Goal: Information Seeking & Learning: Learn about a topic

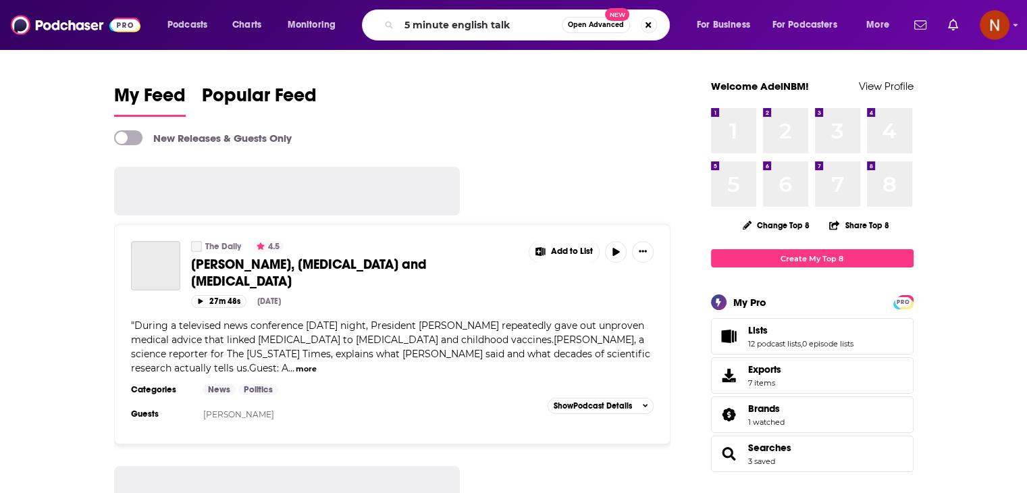
type input "5 minute english talk"
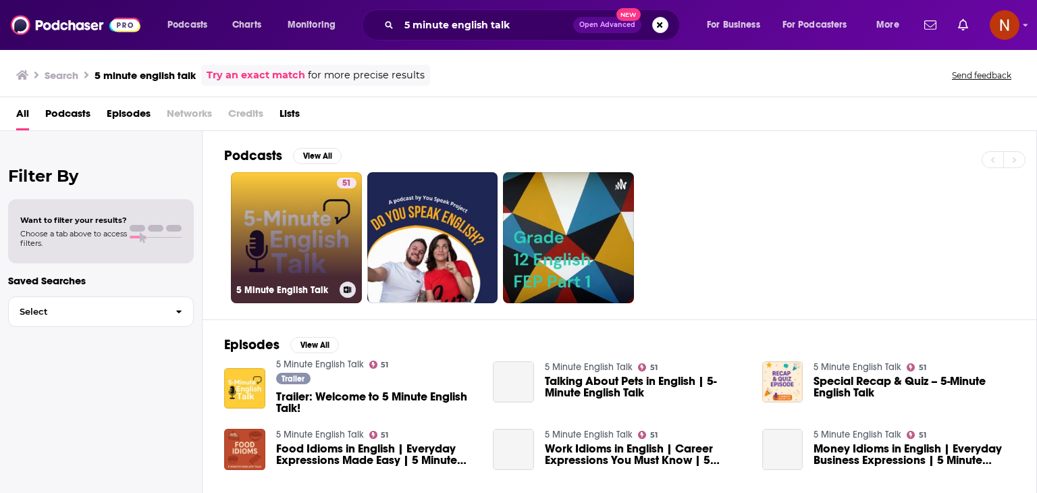
click at [268, 221] on link "51 5 Minute English Talk" at bounding box center [296, 237] width 131 height 131
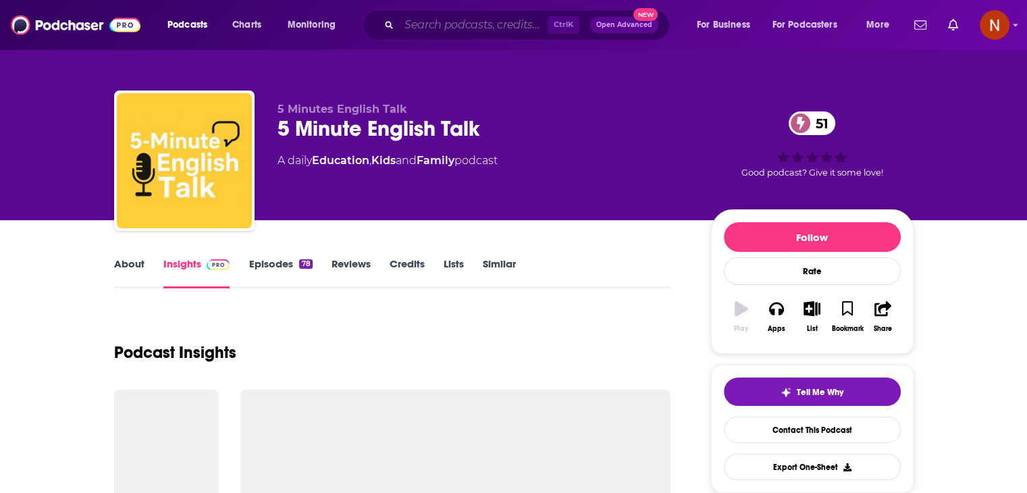
click at [532, 34] on input "Search podcasts, credits, & more..." at bounding box center [473, 25] width 148 height 22
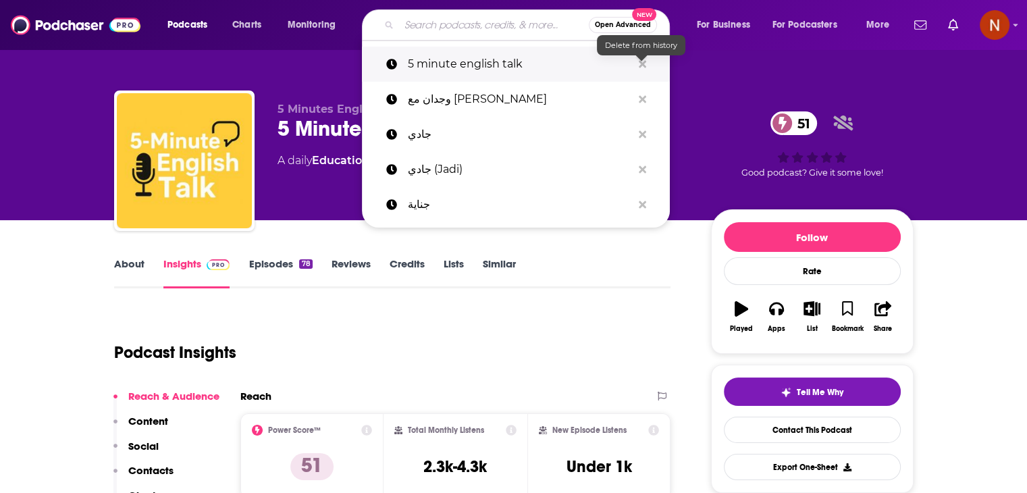
click at [639, 66] on icon "Search podcasts, credits, & more..." at bounding box center [641, 63] width 7 height 7
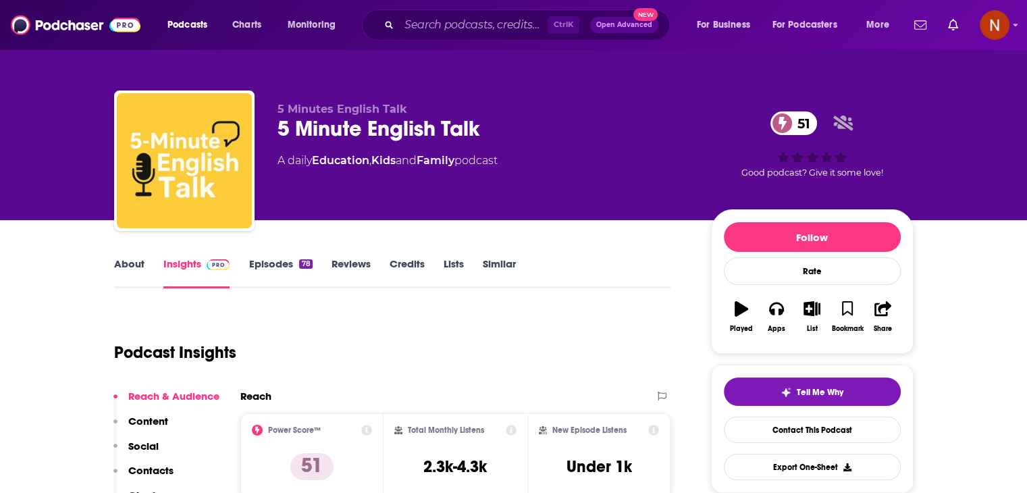
click at [199, 70] on div "5 Minutes English Talk 5 Minute English Talk 51 A daily Education , Kids and Fa…" at bounding box center [514, 110] width 864 height 220
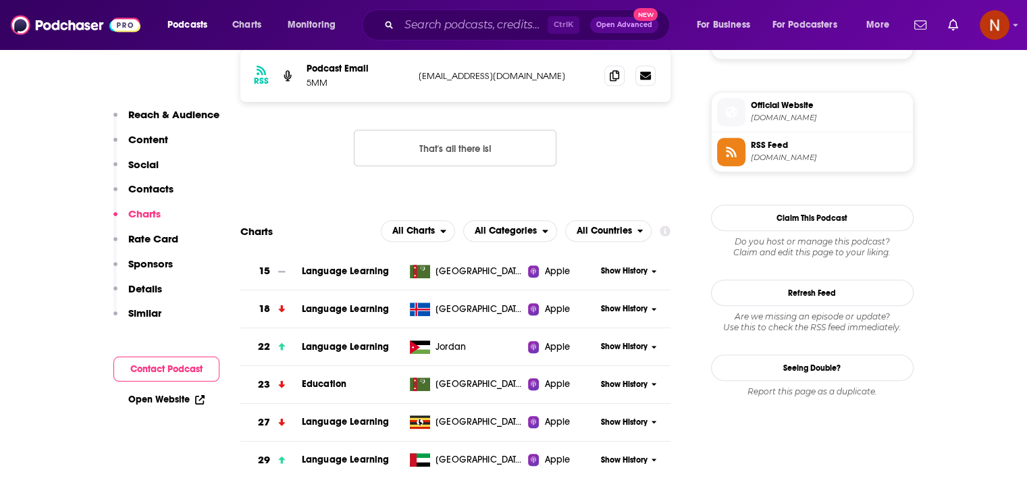
scroll to position [1201, 0]
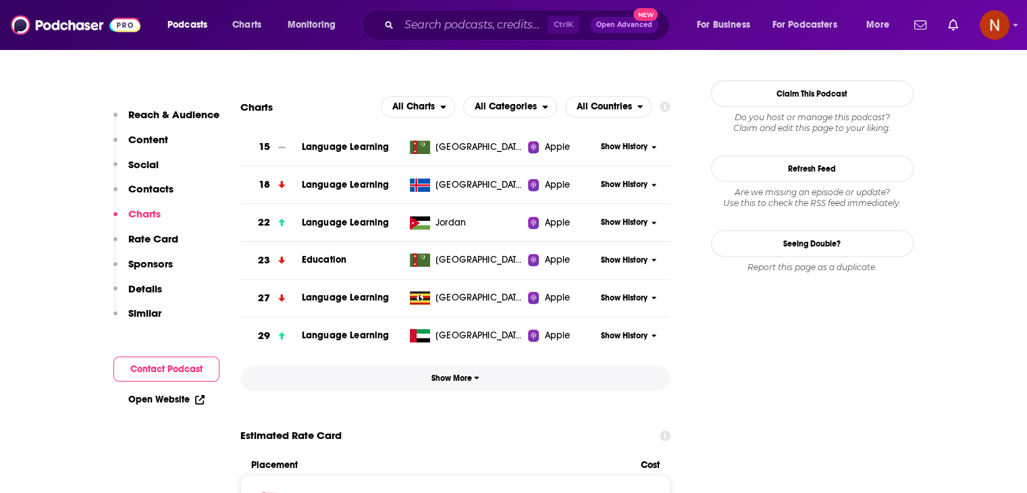
click at [475, 380] on icon "button" at bounding box center [476, 377] width 5 height 8
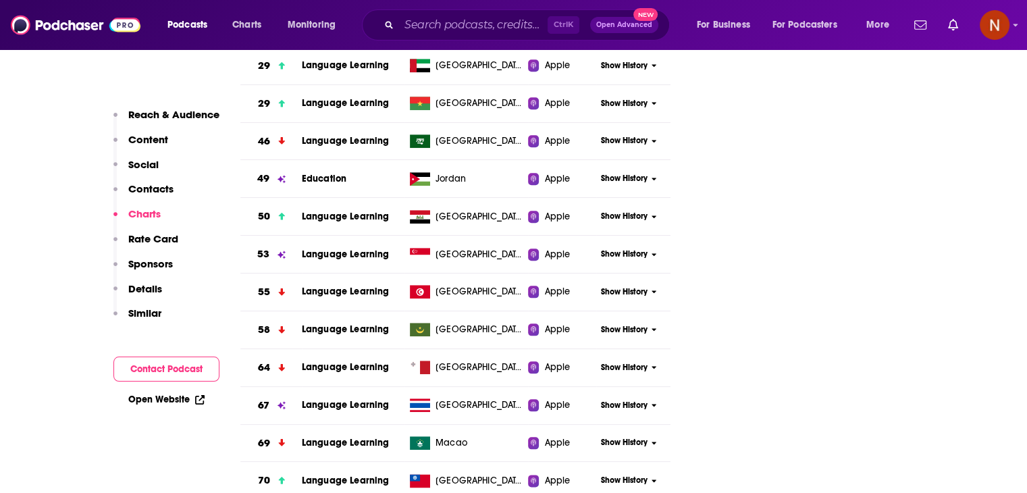
scroll to position [1474, 0]
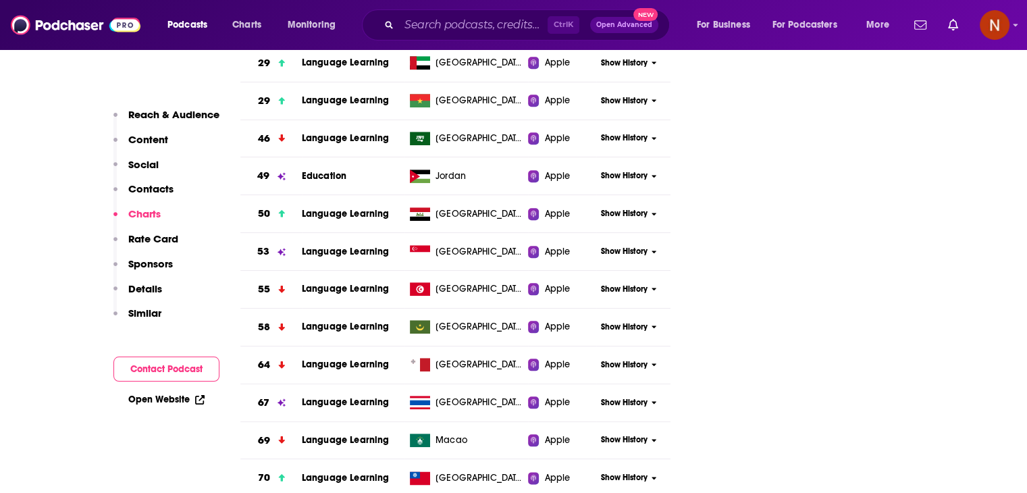
click at [632, 251] on span "Show History" at bounding box center [624, 251] width 47 height 11
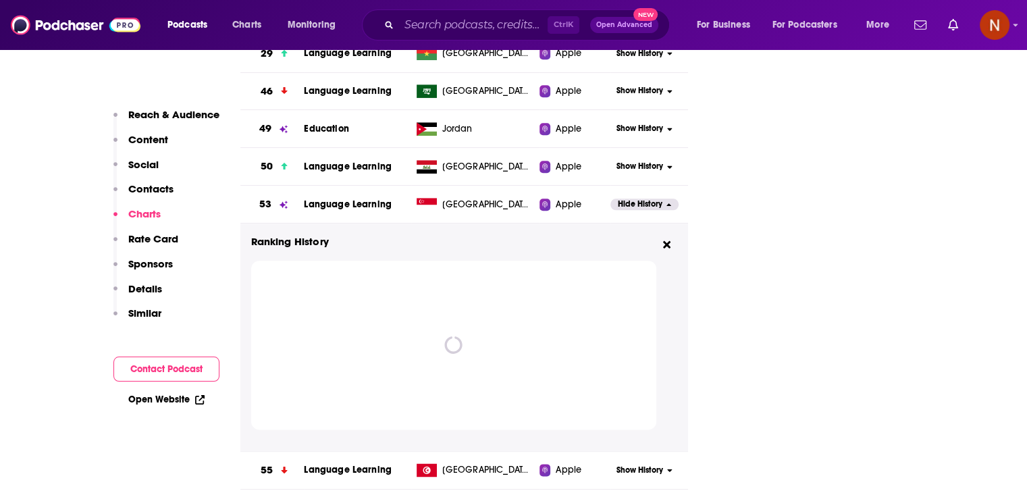
scroll to position [1522, 0]
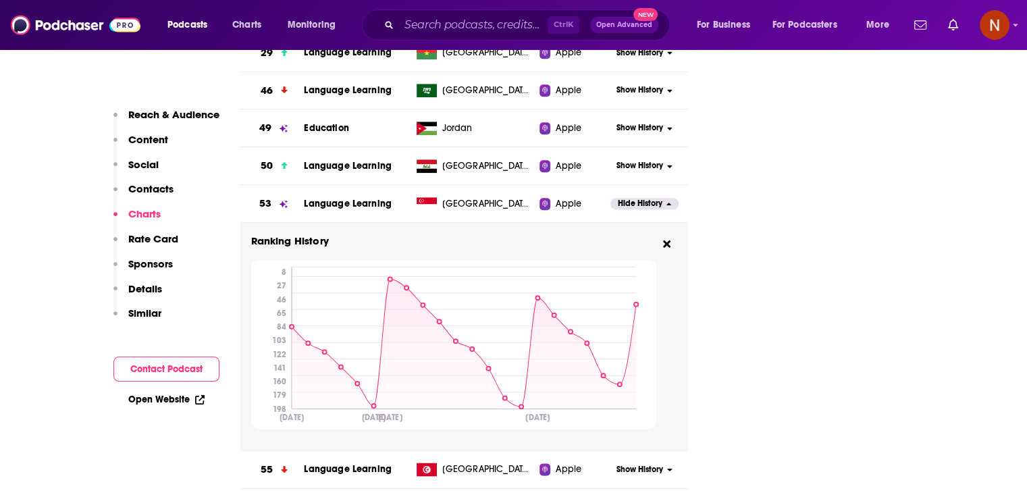
click at [645, 203] on span "Hide History" at bounding box center [640, 203] width 45 height 11
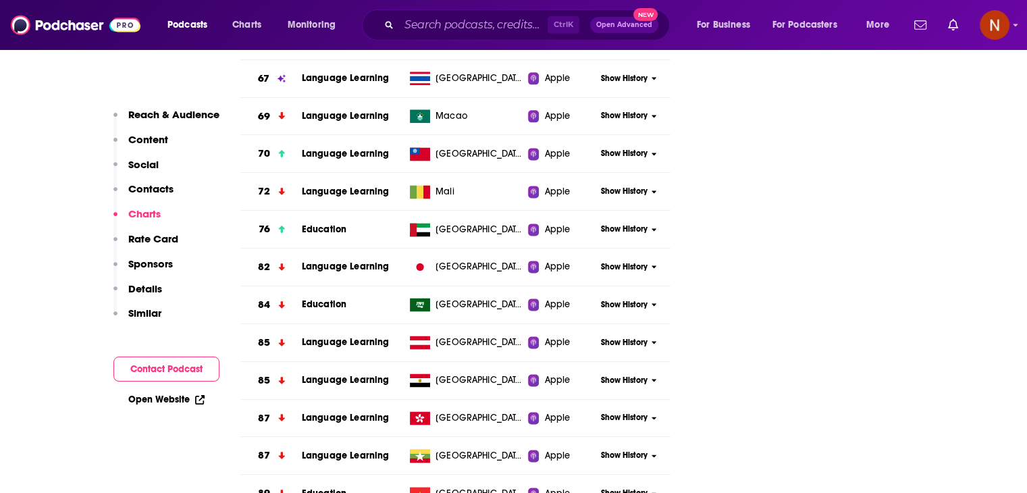
scroll to position [1799, 0]
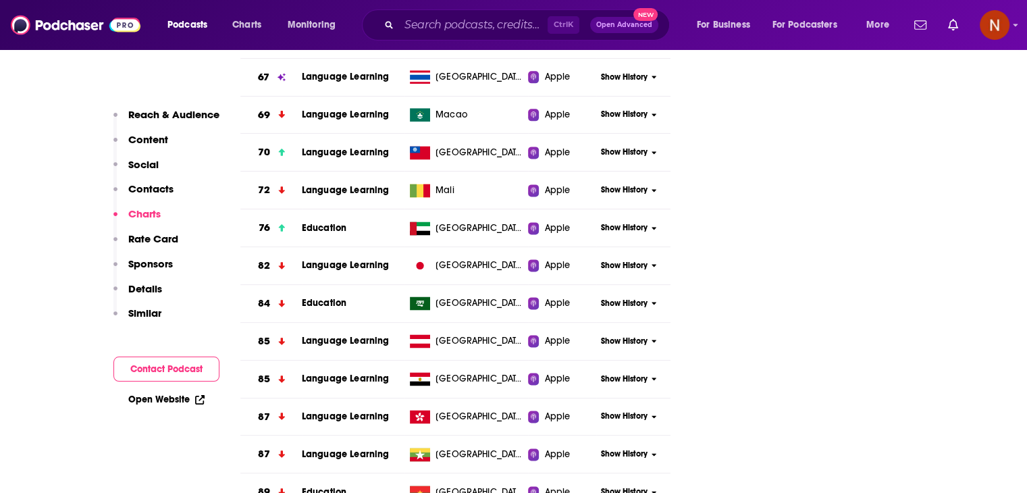
click at [616, 224] on span "Show History" at bounding box center [624, 227] width 47 height 11
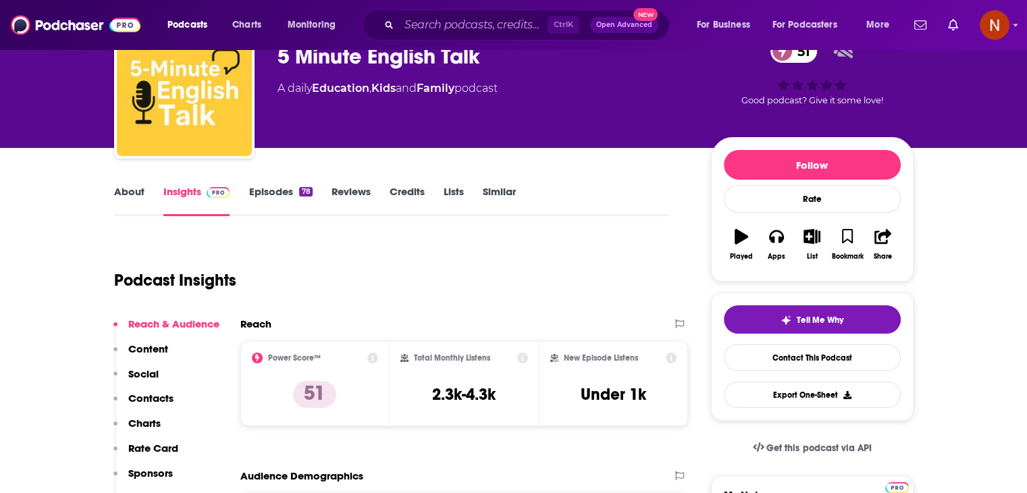
scroll to position [0, 0]
